Goal: Information Seeking & Learning: Learn about a topic

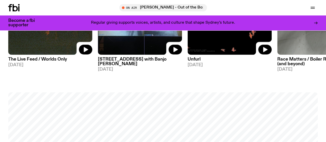
scroll to position [311, 0]
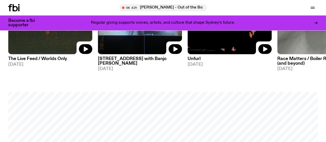
click at [0, 0] on link "Explore" at bounding box center [0, 0] width 0 height 0
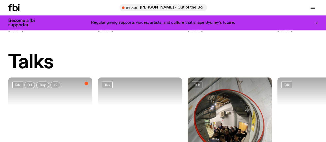
scroll to position [506, 0]
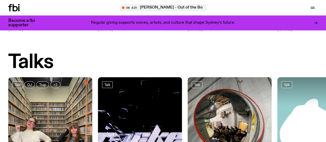
click at [19, 8] on icon at bounding box center [18, 8] width 1 height 5
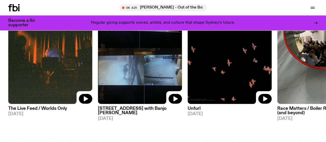
scroll to position [263, 0]
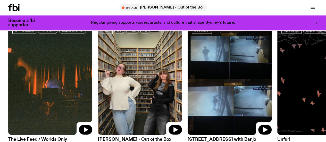
scroll to position [231, 0]
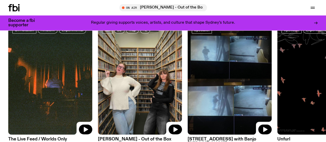
click at [147, 66] on img at bounding box center [140, 79] width 84 height 112
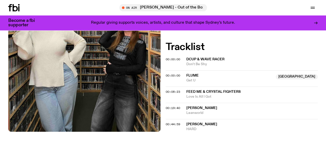
scroll to position [202, 0]
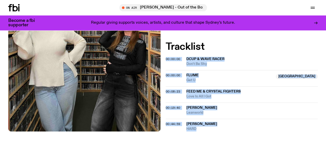
drag, startPoint x: 233, startPoint y: 125, endPoint x: 166, endPoint y: 48, distance: 102.2
click at [166, 48] on div "On Air Now Talk DJ Trap Electronic Hyperpop Today’s guest on the program is one…" at bounding box center [163, 33] width 326 height 245
click at [207, 131] on div "On Air Now Talk DJ Trap Electronic Hyperpop Today’s guest on the program is one…" at bounding box center [163, 33] width 326 height 245
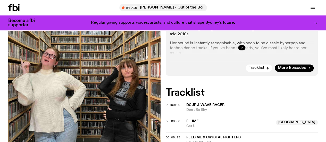
scroll to position [153, 0]
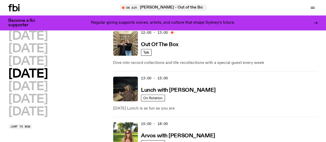
scroll to position [136, 0]
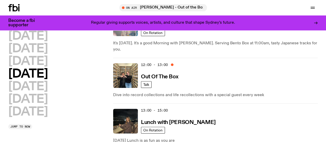
click at [20, 7] on div at bounding box center [20, 7] width 25 height 7
click at [16, 7] on icon at bounding box center [13, 7] width 11 height 7
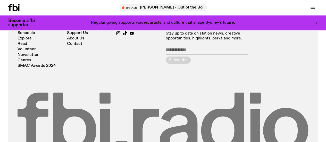
scroll to position [1051, 0]
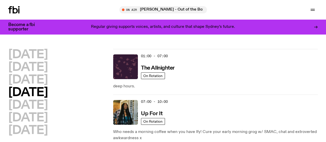
click at [20, 11] on icon at bounding box center [18, 10] width 1 height 5
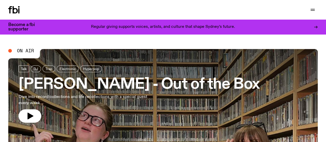
click at [0, 0] on link "Schedule" at bounding box center [0, 0] width 0 height 0
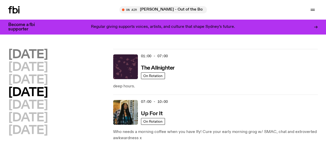
click at [40, 56] on h2 "[DATE]" at bounding box center [27, 55] width 39 height 12
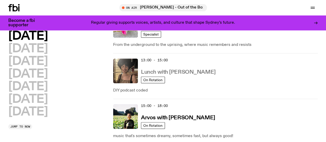
scroll to position [180, 0]
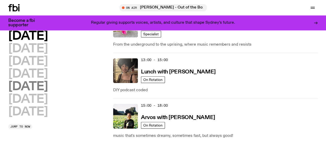
click at [33, 92] on h2 "[DATE]" at bounding box center [27, 87] width 39 height 12
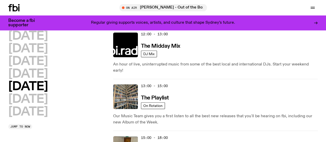
scroll to position [179, 0]
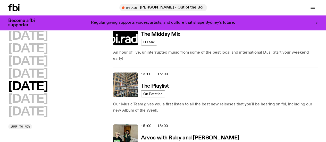
drag, startPoint x: 241, startPoint y: 95, endPoint x: 245, endPoint y: 97, distance: 4.2
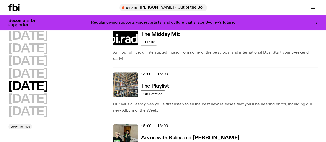
drag, startPoint x: 245, startPoint y: 97, endPoint x: 218, endPoint y: 82, distance: 31.1
drag, startPoint x: 218, startPoint y: 82, endPoint x: 235, endPoint y: 96, distance: 22.4
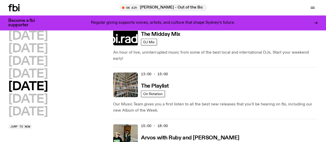
drag, startPoint x: 235, startPoint y: 96, endPoint x: 253, endPoint y: 97, distance: 18.5
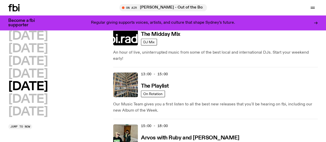
drag, startPoint x: 253, startPoint y: 97, endPoint x: 233, endPoint y: 87, distance: 22.5
drag, startPoint x: 233, startPoint y: 87, endPoint x: 247, endPoint y: 94, distance: 15.6
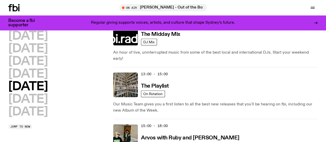
drag, startPoint x: 247, startPoint y: 94, endPoint x: 226, endPoint y: 90, distance: 21.7
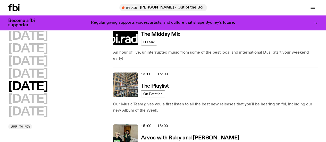
drag, startPoint x: 226, startPoint y: 90, endPoint x: 249, endPoint y: 100, distance: 25.4
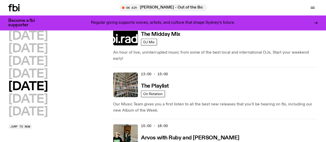
drag, startPoint x: 249, startPoint y: 100, endPoint x: 216, endPoint y: 83, distance: 37.1
drag, startPoint x: 216, startPoint y: 83, endPoint x: 236, endPoint y: 100, distance: 25.9
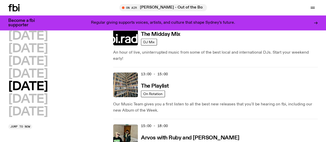
drag, startPoint x: 236, startPoint y: 100, endPoint x: 242, endPoint y: 100, distance: 6.7
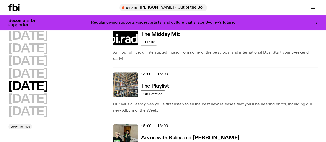
drag, startPoint x: 229, startPoint y: 85, endPoint x: 214, endPoint y: 84, distance: 14.4
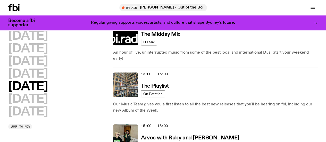
drag, startPoint x: 214, startPoint y: 84, endPoint x: 233, endPoint y: 96, distance: 22.0
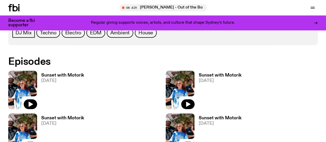
scroll to position [183, 0]
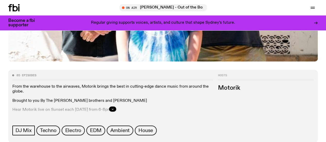
click at [10, 10] on icon at bounding box center [10, 7] width 4 height 7
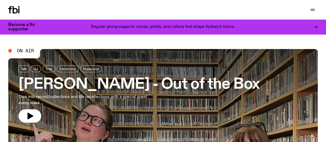
click at [0, 0] on link "Schedule" at bounding box center [0, 0] width 0 height 0
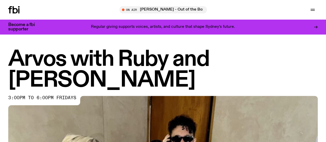
click at [162, 64] on h1 "Arvos with Ruby and [PERSON_NAME]" at bounding box center [162, 70] width 309 height 42
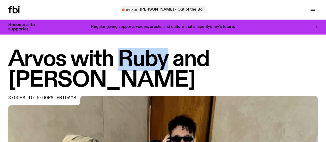
click at [162, 64] on h1 "Arvos with Ruby and [PERSON_NAME]" at bounding box center [162, 70] width 309 height 42
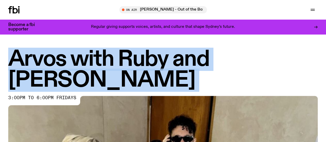
click at [162, 64] on h1 "Arvos with Ruby and [PERSON_NAME]" at bounding box center [162, 70] width 309 height 42
click at [115, 55] on h1 "Arvos with Ruby and [PERSON_NAME]" at bounding box center [162, 70] width 309 height 42
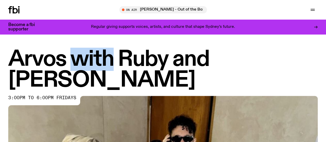
click at [115, 55] on h1 "Arvos with Ruby and [PERSON_NAME]" at bounding box center [162, 70] width 309 height 42
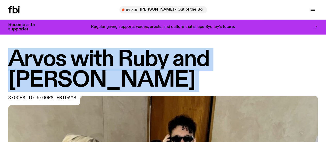
drag, startPoint x: 115, startPoint y: 55, endPoint x: 192, endPoint y: 56, distance: 76.5
click at [192, 56] on h1 "Arvos with Ruby and [PERSON_NAME]" at bounding box center [162, 70] width 309 height 42
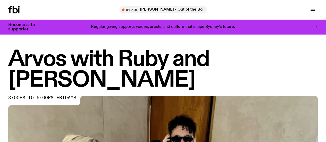
click at [0, 0] on link "Schedule" at bounding box center [0, 0] width 0 height 0
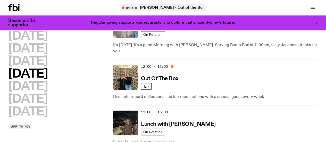
scroll to position [125, 0]
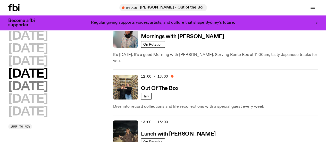
click at [31, 92] on h2 "[DATE]" at bounding box center [27, 87] width 39 height 12
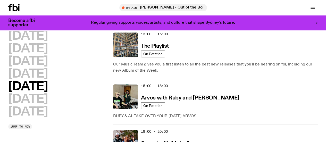
scroll to position [223, 0]
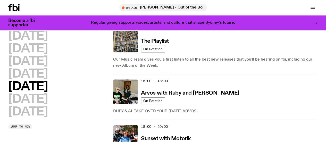
drag, startPoint x: 254, startPoint y: 50, endPoint x: 231, endPoint y: 52, distance: 22.5
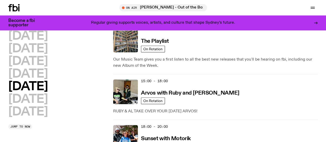
scroll to position [172, 0]
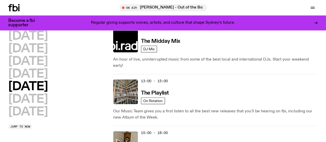
drag, startPoint x: 223, startPoint y: 92, endPoint x: 233, endPoint y: 104, distance: 15.0
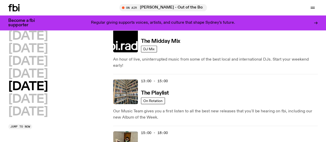
drag, startPoint x: 233, startPoint y: 104, endPoint x: 247, endPoint y: 107, distance: 14.4
drag, startPoint x: 247, startPoint y: 107, endPoint x: 218, endPoint y: 89, distance: 34.4
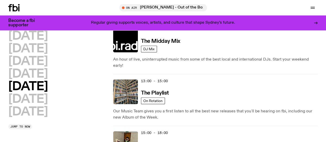
drag, startPoint x: 218, startPoint y: 89, endPoint x: 240, endPoint y: 108, distance: 29.2
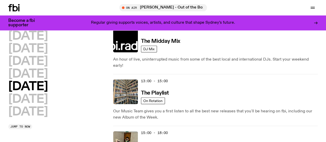
drag, startPoint x: 240, startPoint y: 108, endPoint x: 270, endPoint y: 112, distance: 30.1
